Goal: Find specific page/section: Find specific page/section

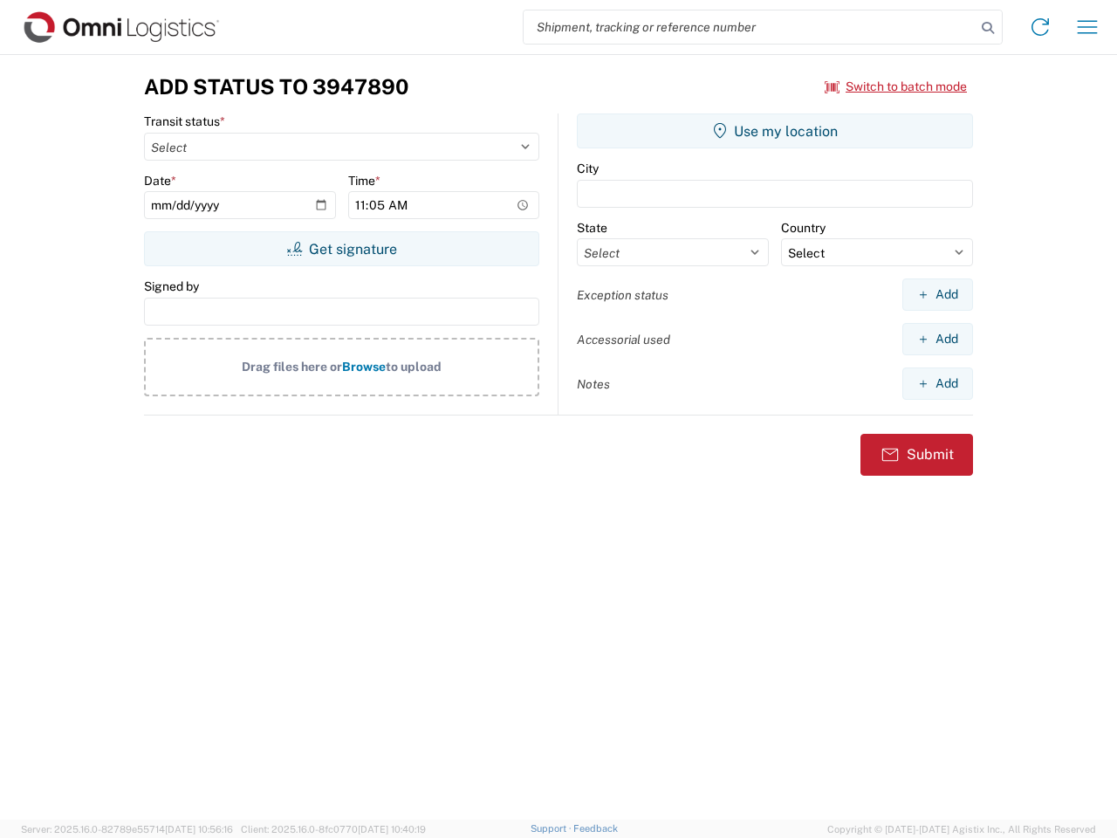
click at [750, 27] on input "search" at bounding box center [750, 26] width 452 height 33
click at [988, 28] on icon at bounding box center [988, 28] width 24 height 24
click at [1041, 27] on icon at bounding box center [1041, 27] width 28 height 28
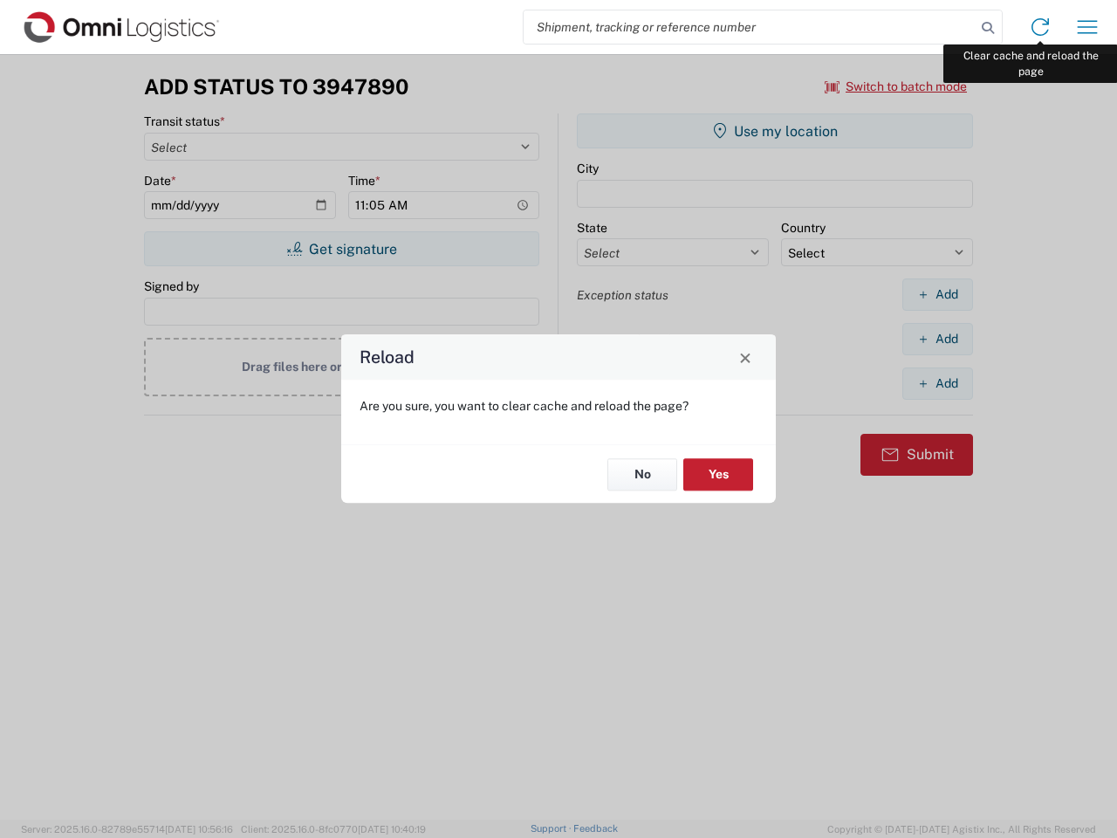
click at [1088, 27] on div "Reload Are you sure, you want to clear cache and reload the page? No Yes" at bounding box center [558, 419] width 1117 height 838
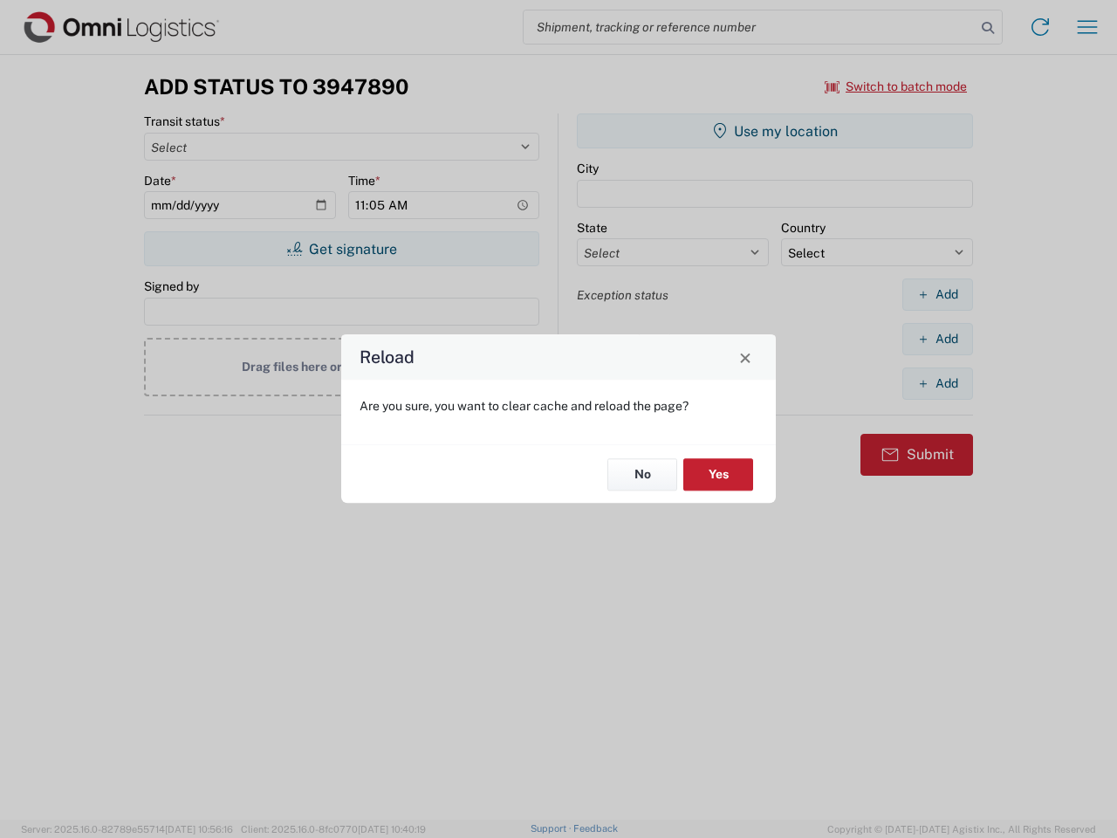
click at [897, 86] on div "Reload Are you sure, you want to clear cache and reload the page? No Yes" at bounding box center [558, 419] width 1117 height 838
click at [341, 249] on div "Reload Are you sure, you want to clear cache and reload the page? No Yes" at bounding box center [558, 419] width 1117 height 838
click at [775, 131] on div "Reload Are you sure, you want to clear cache and reload the page? No Yes" at bounding box center [558, 419] width 1117 height 838
click at [938, 294] on div "Reload Are you sure, you want to clear cache and reload the page? No Yes" at bounding box center [558, 419] width 1117 height 838
click at [938, 339] on div "Reload Are you sure, you want to clear cache and reload the page? No Yes" at bounding box center [558, 419] width 1117 height 838
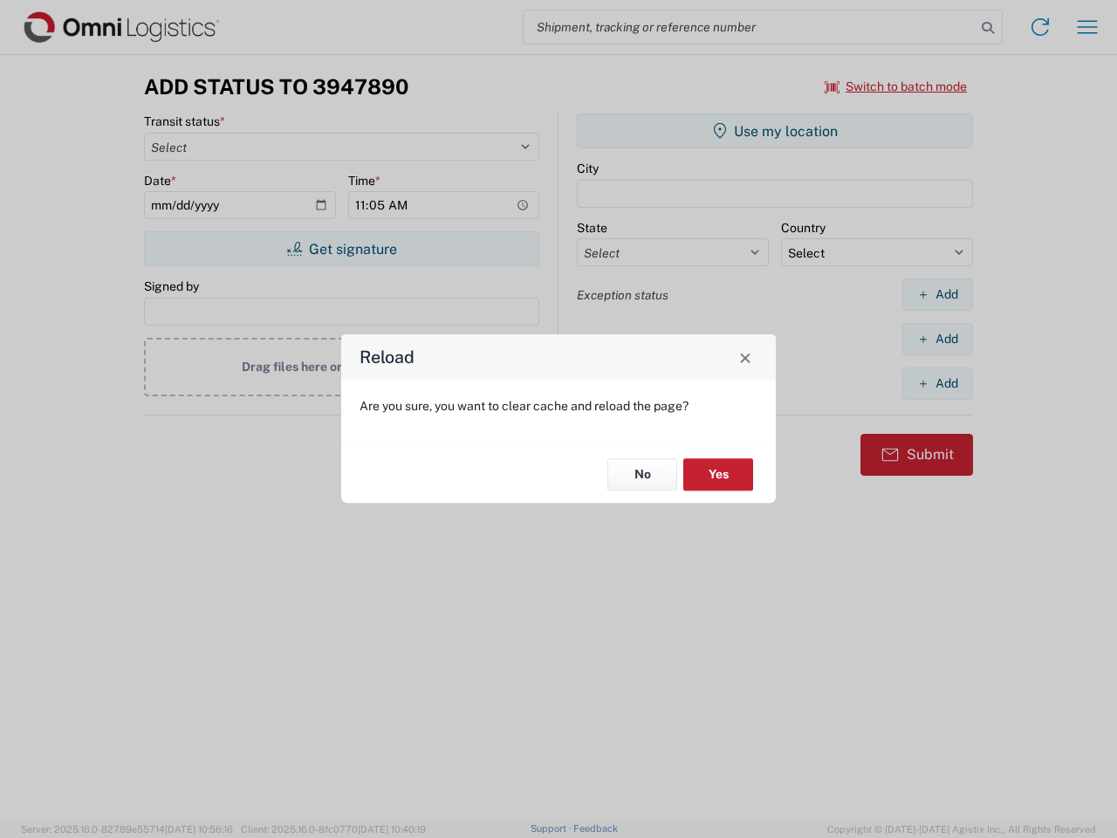
click at [938, 383] on div "Reload Are you sure, you want to clear cache and reload the page? No Yes" at bounding box center [558, 419] width 1117 height 838
